Goal: Check status

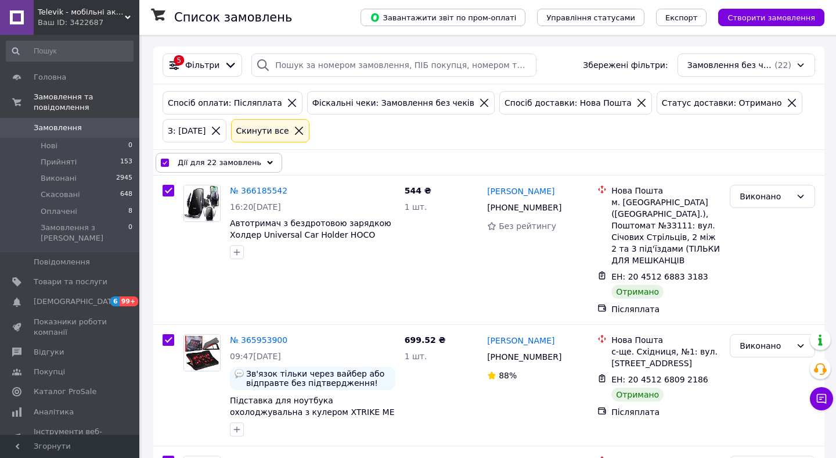
click at [51, 130] on span "Замовлення" at bounding box center [58, 128] width 48 height 10
checkbox input "false"
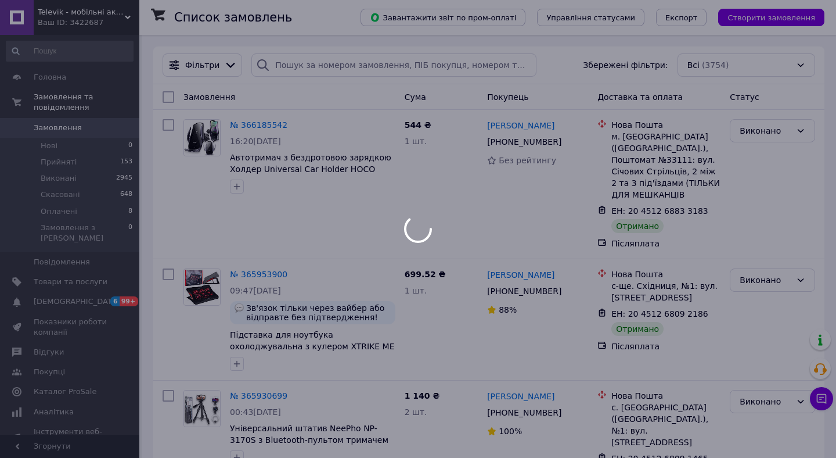
checkbox input "false"
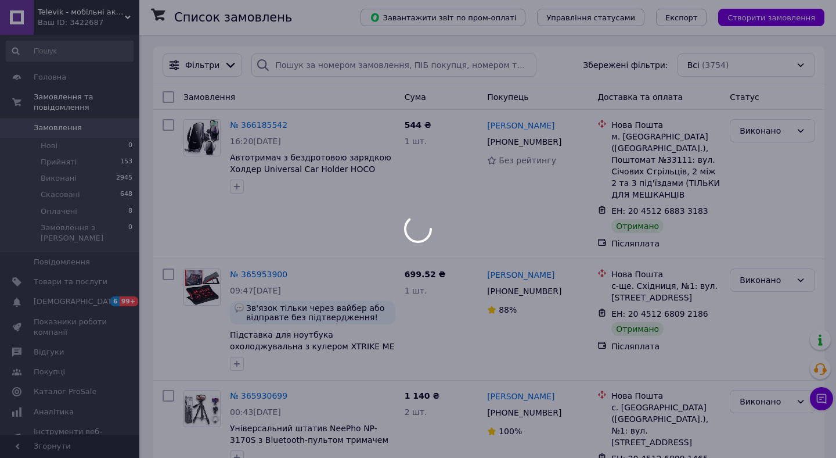
checkbox input "false"
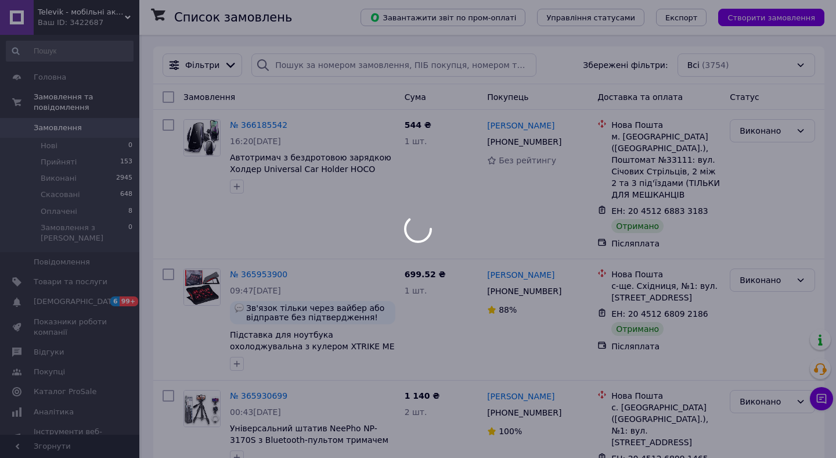
checkbox input "false"
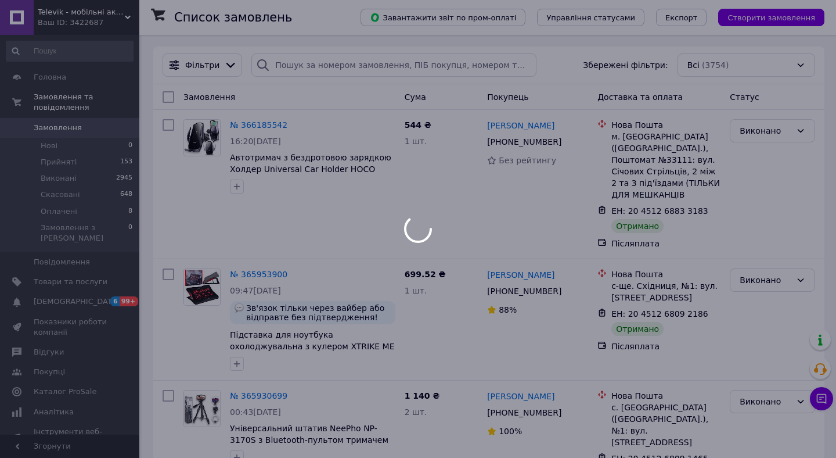
checkbox input "false"
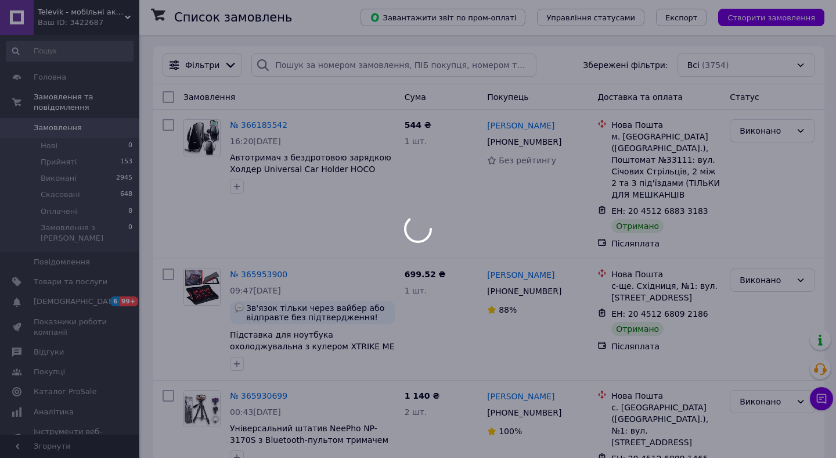
checkbox input "false"
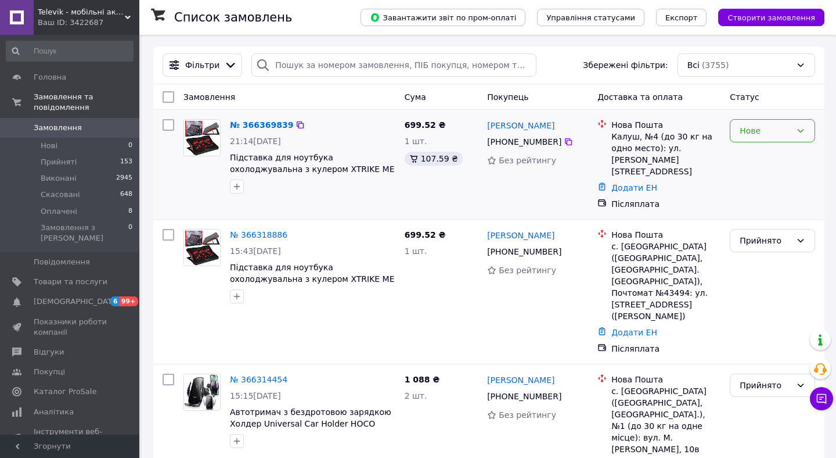
click at [749, 120] on div "Нове" at bounding box center [772, 130] width 85 height 23
click at [749, 162] on li "Прийнято" at bounding box center [772, 156] width 84 height 21
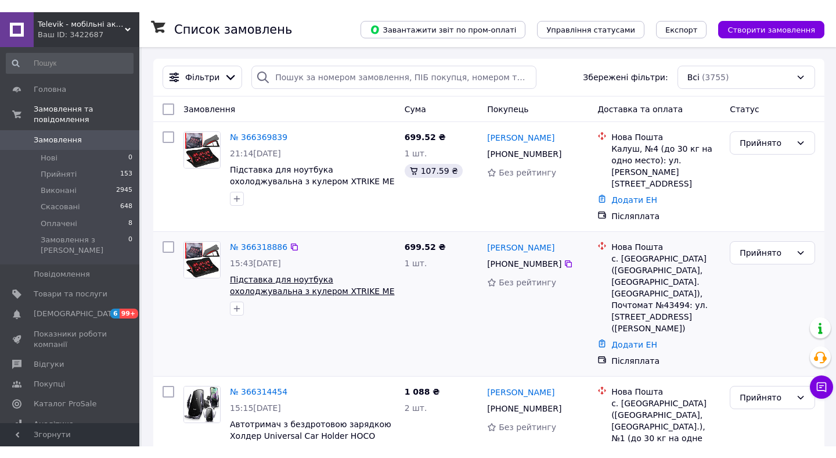
scroll to position [424, 0]
